Goal: Task Accomplishment & Management: Manage account settings

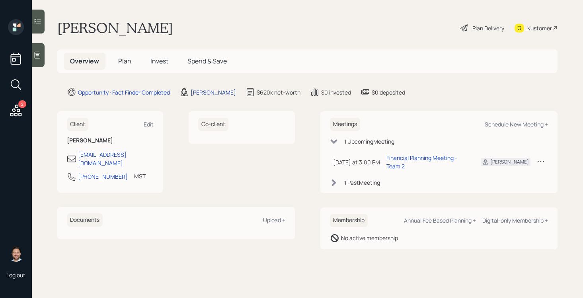
click at [207, 94] on div "[PERSON_NAME]" at bounding box center [213, 92] width 45 height 8
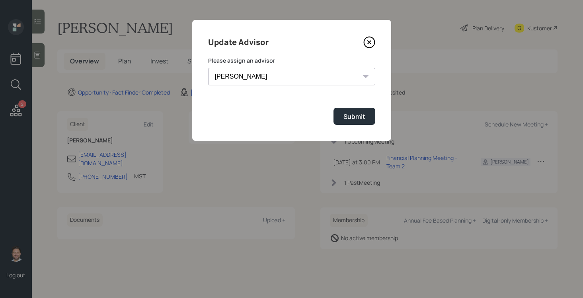
click at [238, 78] on select "[PERSON_NAME] [PERSON_NAME] [PERSON_NAME] End [PERSON_NAME] [PERSON_NAME] [PERS…" at bounding box center [291, 77] width 167 height 18
select select "bffa7908-1b2a-4c79-9bb6-f0ec9aed22d3"
click at [208, 68] on select "[PERSON_NAME] [PERSON_NAME] [PERSON_NAME] End [PERSON_NAME] [PERSON_NAME] [PERS…" at bounding box center [291, 77] width 167 height 18
click at [339, 117] on button "Submit" at bounding box center [355, 116] width 42 height 17
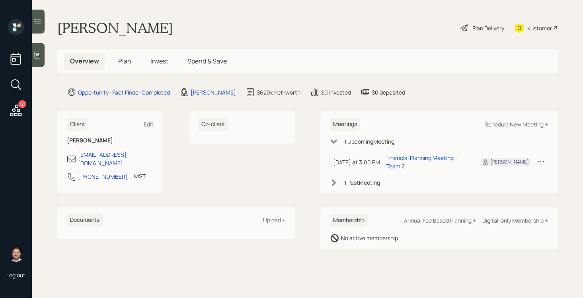
click at [128, 64] on span "Plan" at bounding box center [124, 61] width 13 height 9
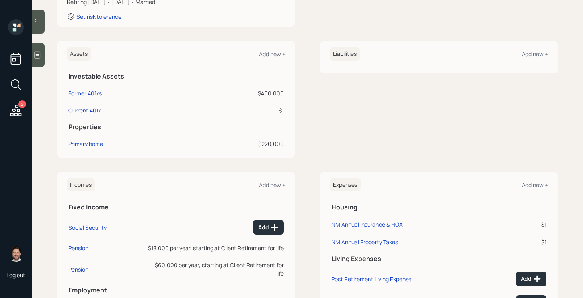
scroll to position [244, 0]
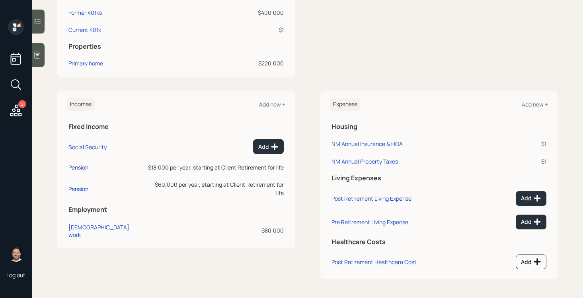
click at [85, 167] on div "Pension" at bounding box center [79, 167] width 20 height 8
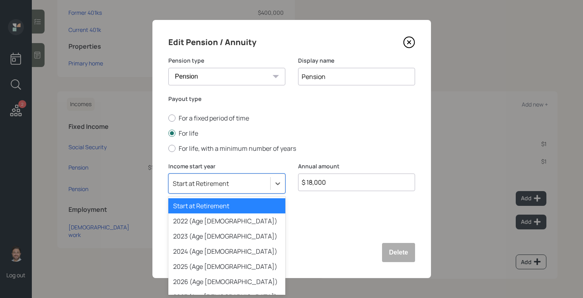
click at [208, 179] on div "Start at Retirement" at bounding box center [201, 183] width 56 height 9
click at [206, 249] on div "2024 (Age [DEMOGRAPHIC_DATA])" at bounding box center [226, 250] width 117 height 15
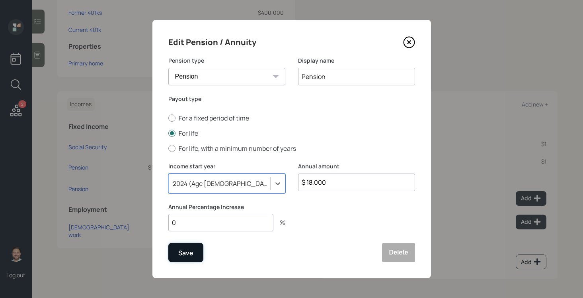
click at [180, 255] on div "Save" at bounding box center [185, 252] width 15 height 11
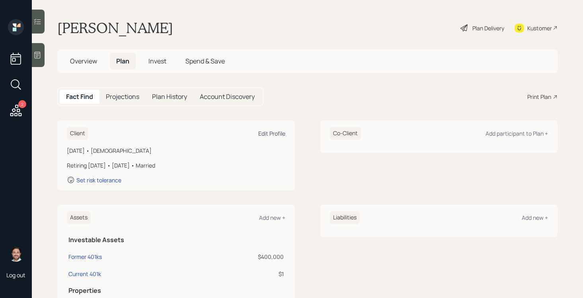
click at [264, 131] on div "Edit Profile" at bounding box center [271, 133] width 27 height 8
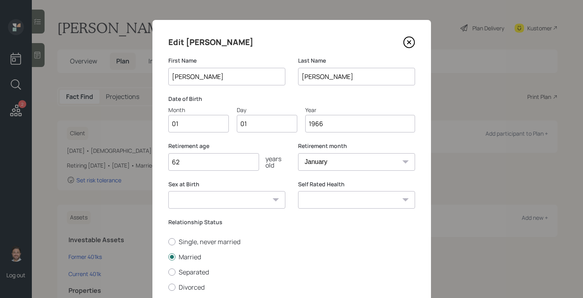
click at [208, 127] on input "01" at bounding box center [198, 124] width 61 height 18
type input "05"
type input "0"
type input "22"
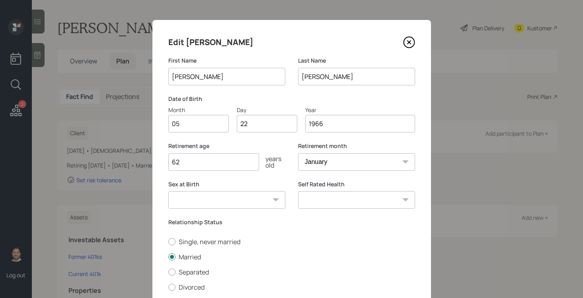
click at [224, 163] on input "62" at bounding box center [213, 162] width 91 height 18
type input "58"
click at [262, 204] on select "[DEMOGRAPHIC_DATA] [DEMOGRAPHIC_DATA] Other / Prefer not to say" at bounding box center [226, 200] width 117 height 18
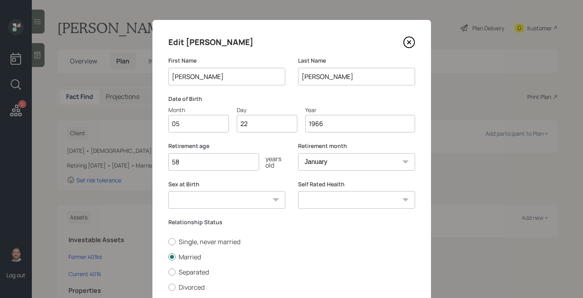
select select "[DEMOGRAPHIC_DATA]"
click at [168, 191] on select "[DEMOGRAPHIC_DATA] [DEMOGRAPHIC_DATA] Other / Prefer not to say" at bounding box center [226, 200] width 117 height 18
click at [336, 198] on select "Excellent Very Good Good Fair Poor" at bounding box center [356, 200] width 117 height 18
select select "fair"
click at [298, 191] on select "Excellent Very Good Good Fair Poor" at bounding box center [356, 200] width 117 height 18
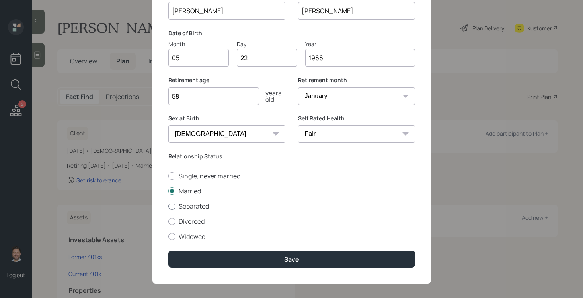
scroll to position [64, 0]
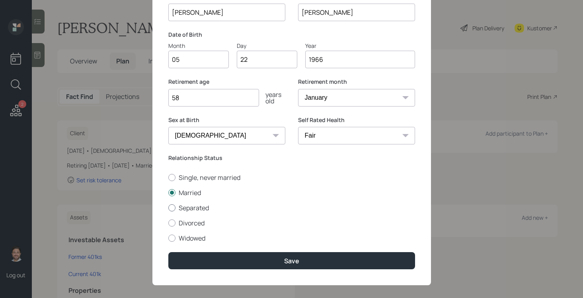
click at [200, 208] on label "Separated" at bounding box center [291, 207] width 247 height 9
click at [168, 208] on input "Separated" at bounding box center [168, 207] width 0 height 0
radio input "true"
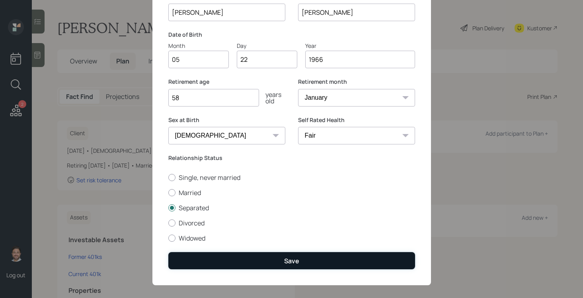
click at [251, 256] on button "Save" at bounding box center [291, 260] width 247 height 17
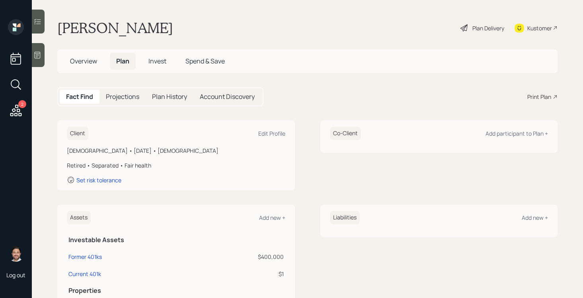
click at [491, 30] on div "Plan Delivery" at bounding box center [489, 28] width 32 height 8
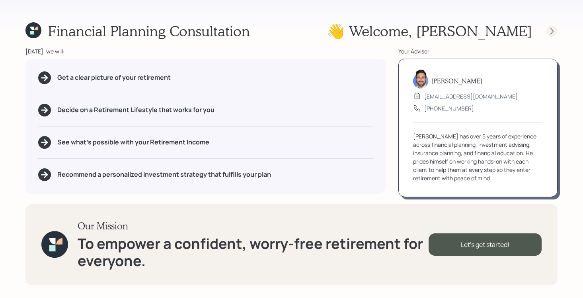
click at [552, 31] on icon at bounding box center [552, 31] width 8 height 8
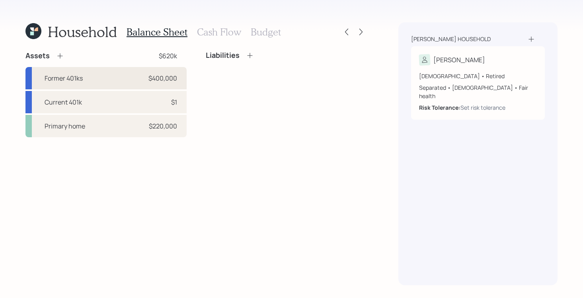
click at [102, 78] on div "Former 401ks $400,000" at bounding box center [105, 78] width 161 height 22
select select "company_sponsored"
select select "balanced"
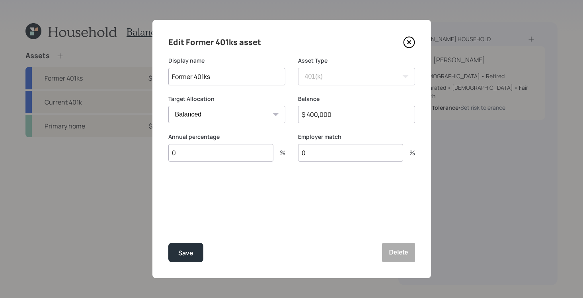
click at [230, 74] on input "Former 401ks" at bounding box center [226, 77] width 117 height 18
type input "Former 401ks - e trade and Principal"
click at [190, 249] on div "Save" at bounding box center [185, 252] width 15 height 11
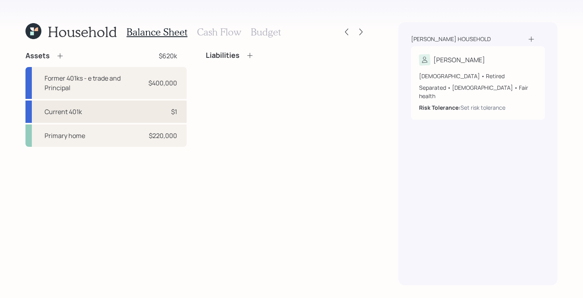
click at [98, 116] on div "Current 401k $1" at bounding box center [105, 111] width 161 height 22
select select "company_sponsored"
select select "balanced"
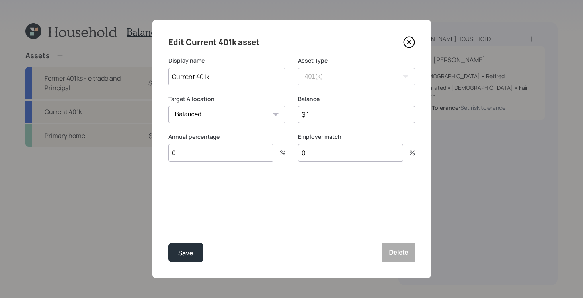
click at [219, 79] on input "Current 401k" at bounding box center [226, 77] width 117 height 18
type input "Current TSP"
click at [318, 115] on input "$ 1" at bounding box center [356, 115] width 117 height 18
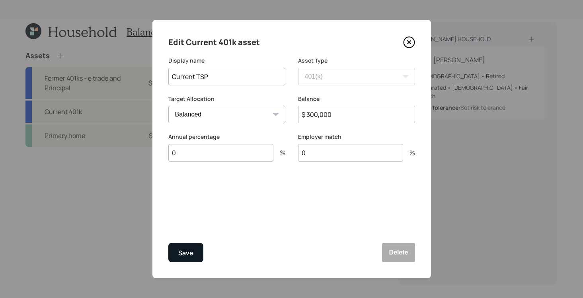
type input "$ 300,000"
click at [188, 255] on div "Save" at bounding box center [185, 252] width 15 height 11
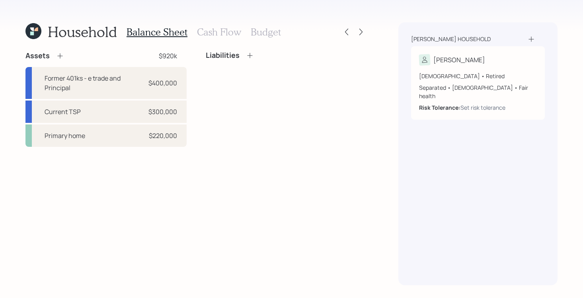
click at [62, 55] on icon at bounding box center [60, 56] width 8 height 8
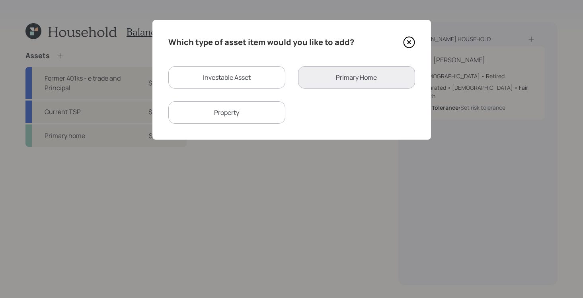
click at [228, 80] on div "Investable Asset" at bounding box center [226, 77] width 117 height 22
select select "taxable"
select select "balanced"
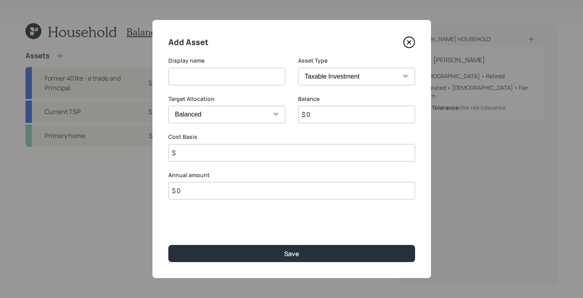
click at [228, 80] on input at bounding box center [226, 77] width 117 height 18
type input "Cash"
click at [376, 80] on select "SEP [PERSON_NAME] IRA 401(k) [PERSON_NAME] 401(k) 403(b) [PERSON_NAME] 403(b) 4…" at bounding box center [356, 77] width 117 height 18
select select "cash"
click at [298, 68] on select "SEP [PERSON_NAME] IRA 401(k) [PERSON_NAME] 401(k) 403(b) [PERSON_NAME] 403(b) 4…" at bounding box center [356, 77] width 117 height 18
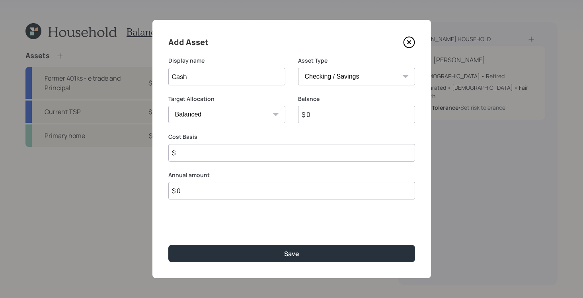
type input "$"
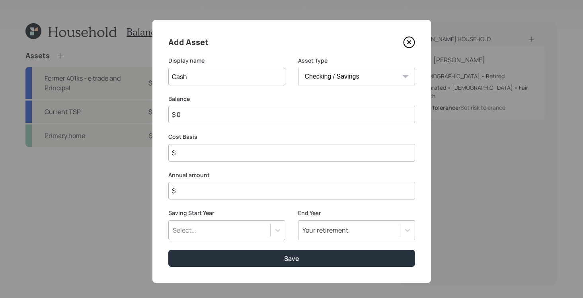
click at [311, 111] on input "$ 0" at bounding box center [291, 115] width 247 height 18
type input "$ 1"
type input "$ 10"
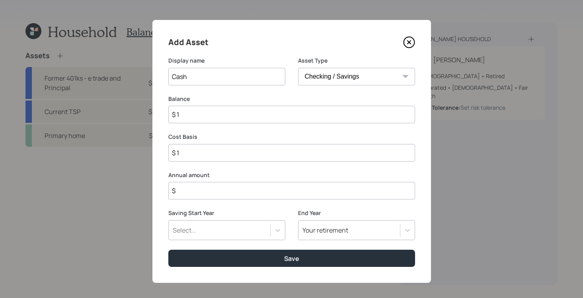
type input "$ 10"
type input "$ 100"
type input "$ 1,000"
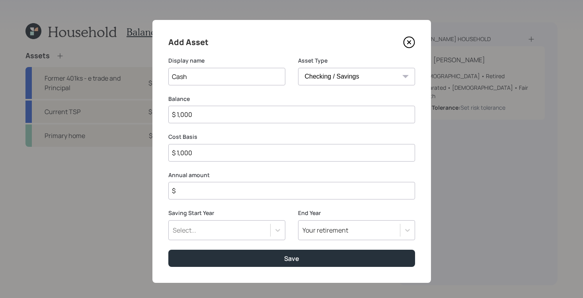
type input "$ 10,000"
click at [297, 186] on input "$" at bounding box center [291, 191] width 247 height 18
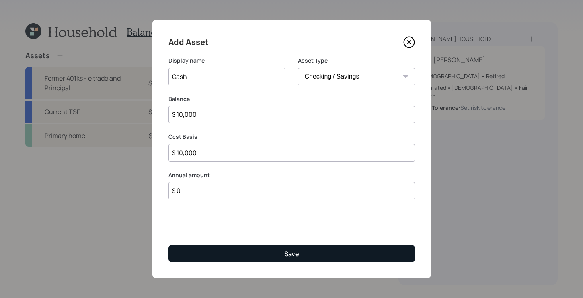
type input "$ 0"
click at [280, 251] on button "Save" at bounding box center [291, 253] width 247 height 17
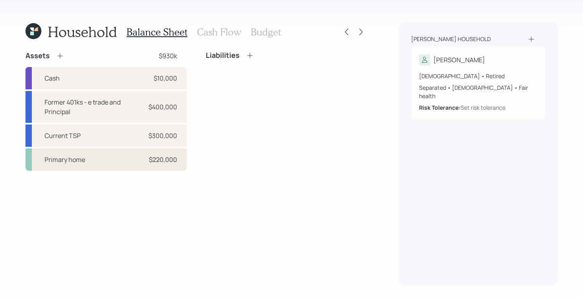
click at [91, 161] on div "Primary home $220,000" at bounding box center [105, 159] width 161 height 22
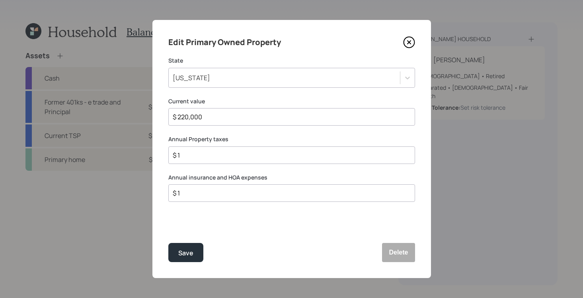
click at [407, 41] on icon at bounding box center [409, 42] width 12 height 12
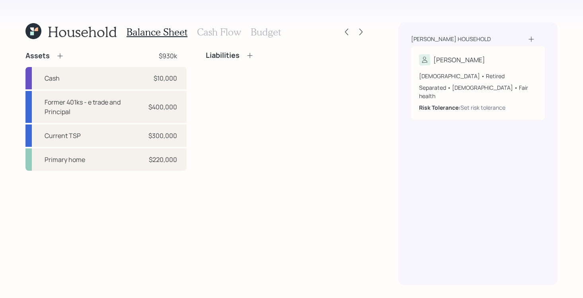
click at [60, 54] on icon at bounding box center [59, 55] width 5 height 5
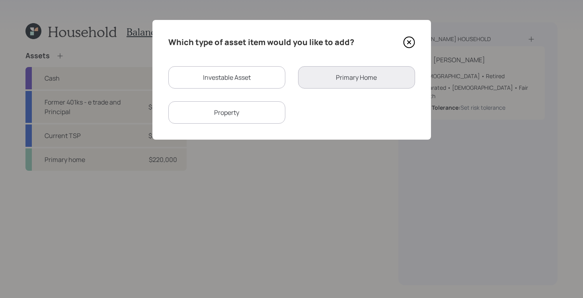
click at [238, 113] on div "Property" at bounding box center [226, 112] width 117 height 22
select select "rental_property"
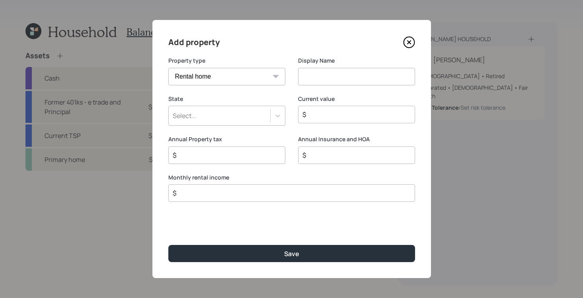
click at [239, 117] on div "Select..." at bounding box center [220, 116] width 102 height 14
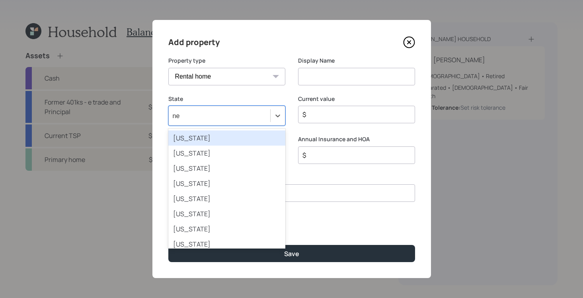
type input "new"
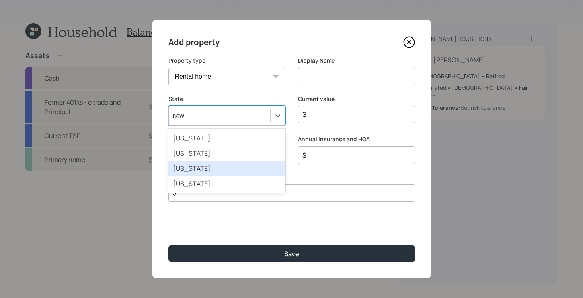
click at [241, 171] on div "[US_STATE]" at bounding box center [226, 168] width 117 height 15
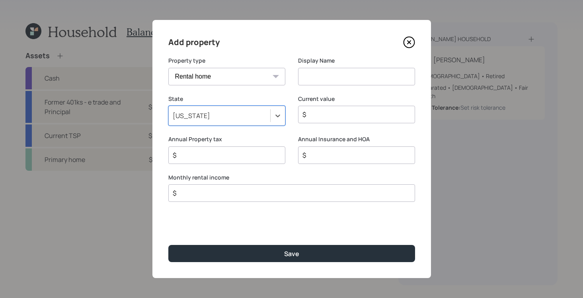
click at [329, 80] on input at bounding box center [356, 77] width 117 height 18
type input "2nd Property"
click at [326, 115] on input "$" at bounding box center [354, 115] width 104 height 10
type input "$ 60,000"
click at [265, 195] on input "$" at bounding box center [288, 193] width 233 height 10
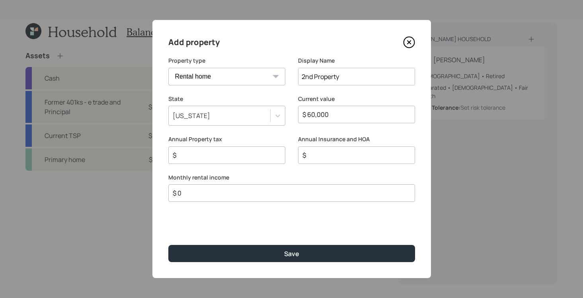
type input "$ 0"
click at [240, 154] on input "$" at bounding box center [224, 155] width 104 height 10
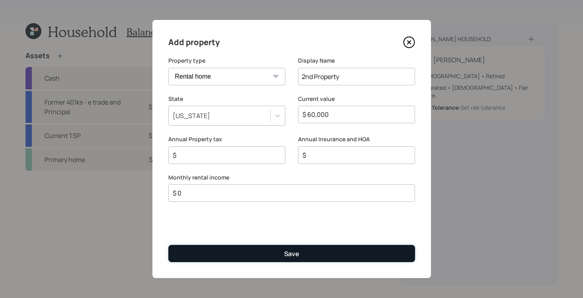
click at [314, 250] on button "Save" at bounding box center [291, 253] width 247 height 17
